Goal: Navigation & Orientation: Find specific page/section

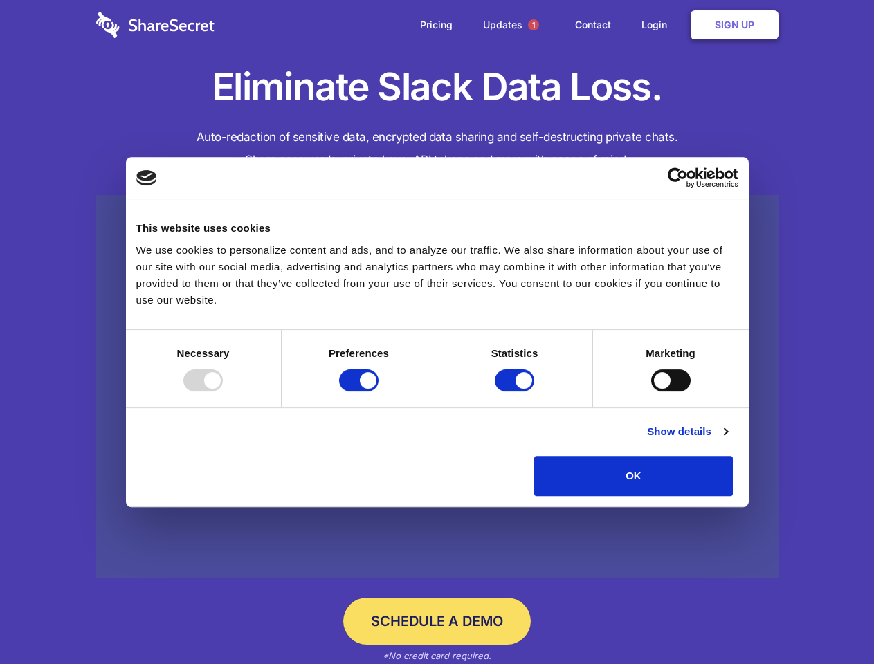
click at [223, 392] on div at bounding box center [202, 380] width 39 height 22
click at [378, 392] on input "Preferences" at bounding box center [358, 380] width 39 height 22
checkbox input "false"
click at [516, 392] on input "Statistics" at bounding box center [514, 380] width 39 height 22
checkbox input "false"
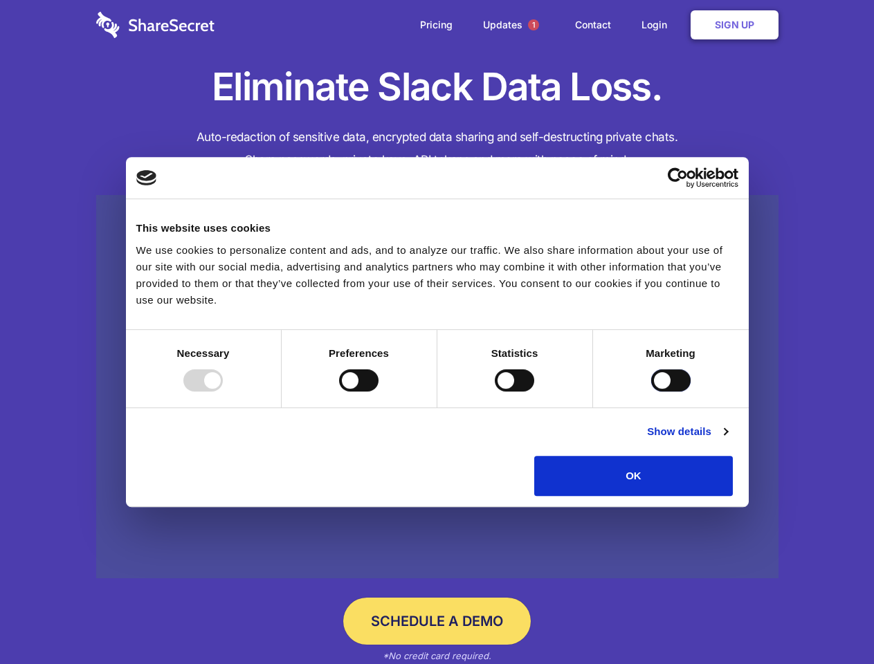
click at [651, 392] on input "Marketing" at bounding box center [670, 380] width 39 height 22
checkbox input "true"
click at [727, 440] on link "Show details" at bounding box center [687, 431] width 80 height 17
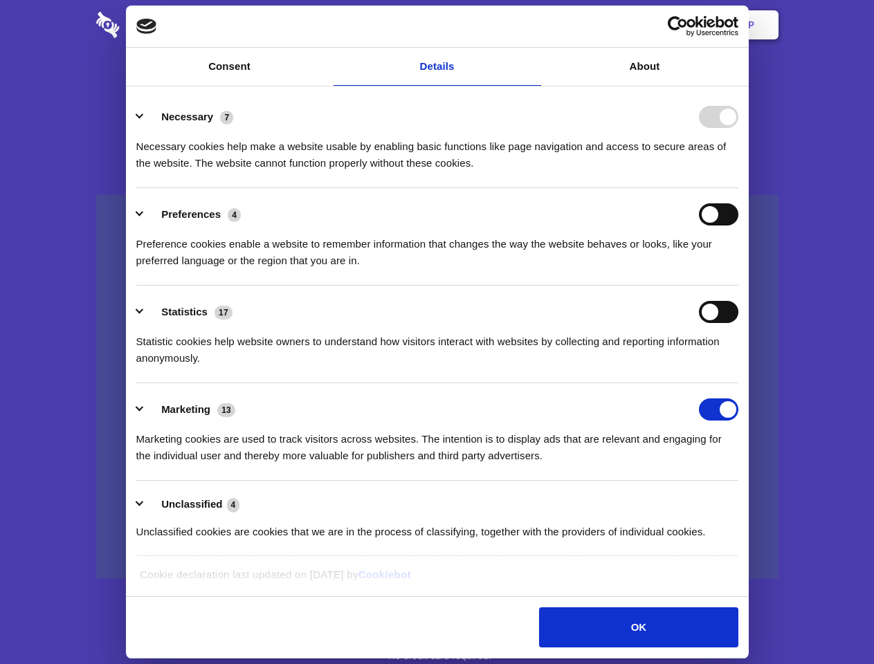
click at [738, 188] on li "Necessary 7 Necessary cookies help make a website usable by enabling basic func…" at bounding box center [437, 140] width 602 height 98
click at [533, 25] on span "1" at bounding box center [533, 24] width 11 height 11
